Goal: Check status

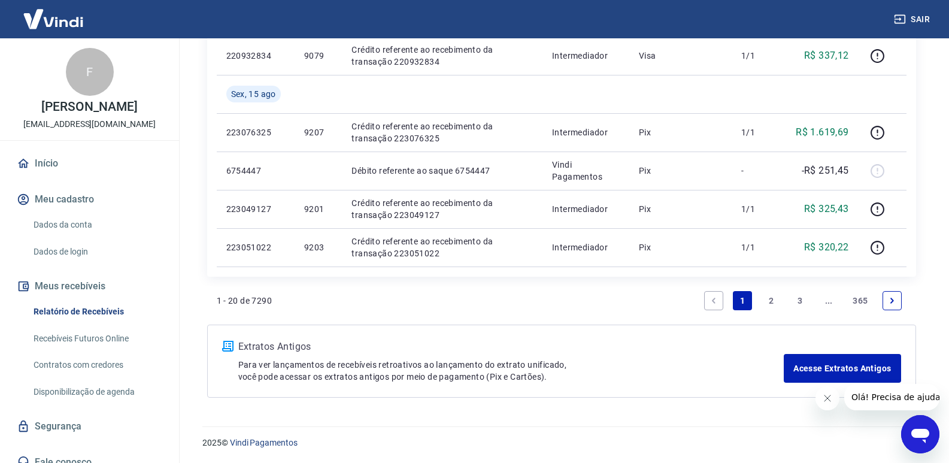
scroll to position [899, 0]
click at [772, 296] on link "2" at bounding box center [771, 300] width 19 height 19
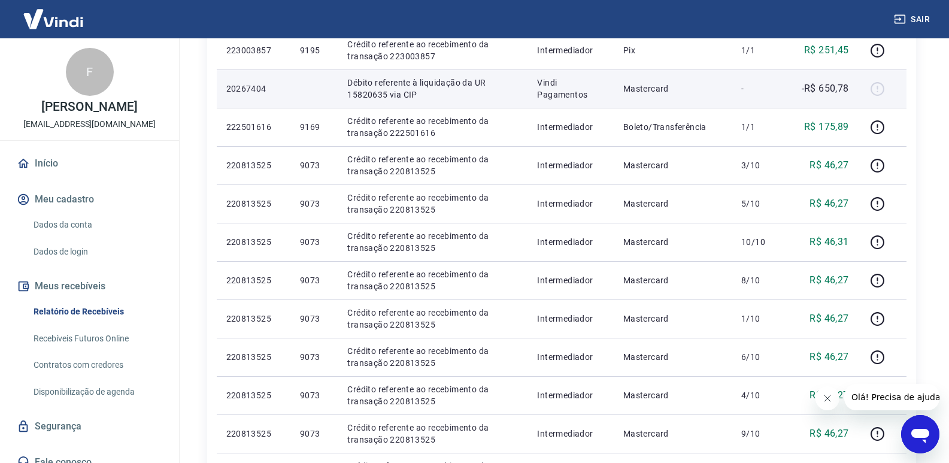
scroll to position [300, 0]
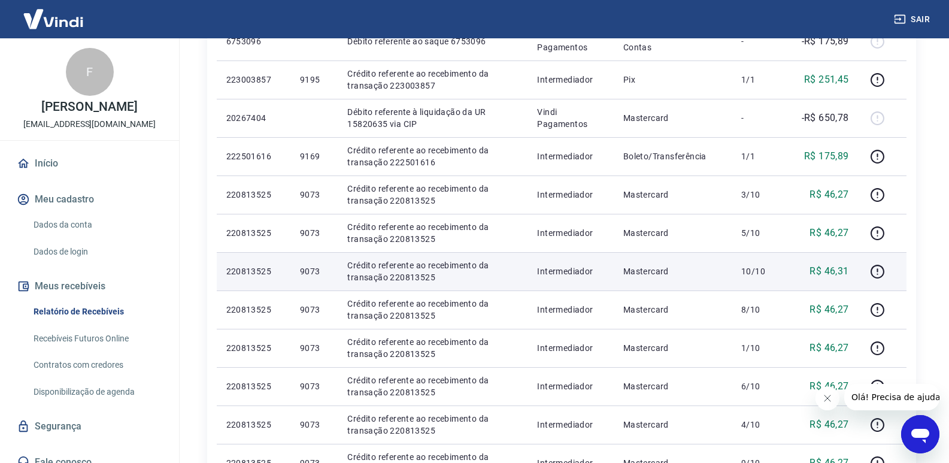
click at [298, 264] on td "9073" at bounding box center [314, 271] width 47 height 38
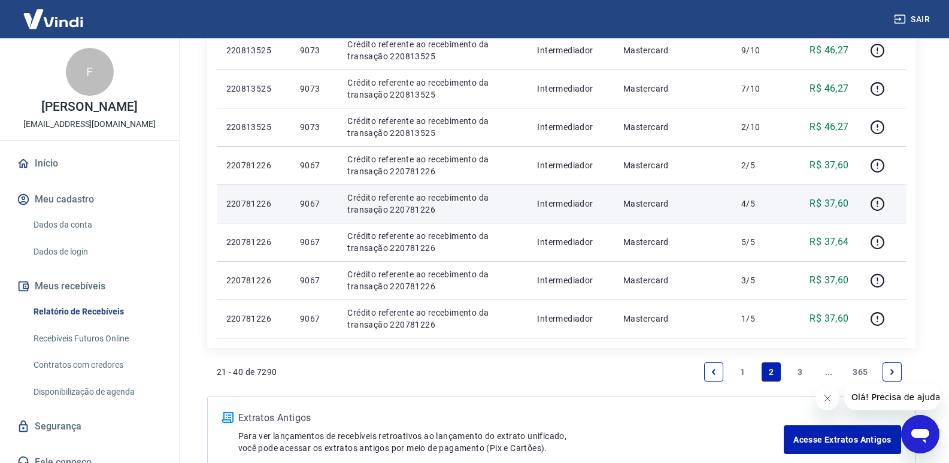
scroll to position [719, 0]
